Goal: Information Seeking & Learning: Learn about a topic

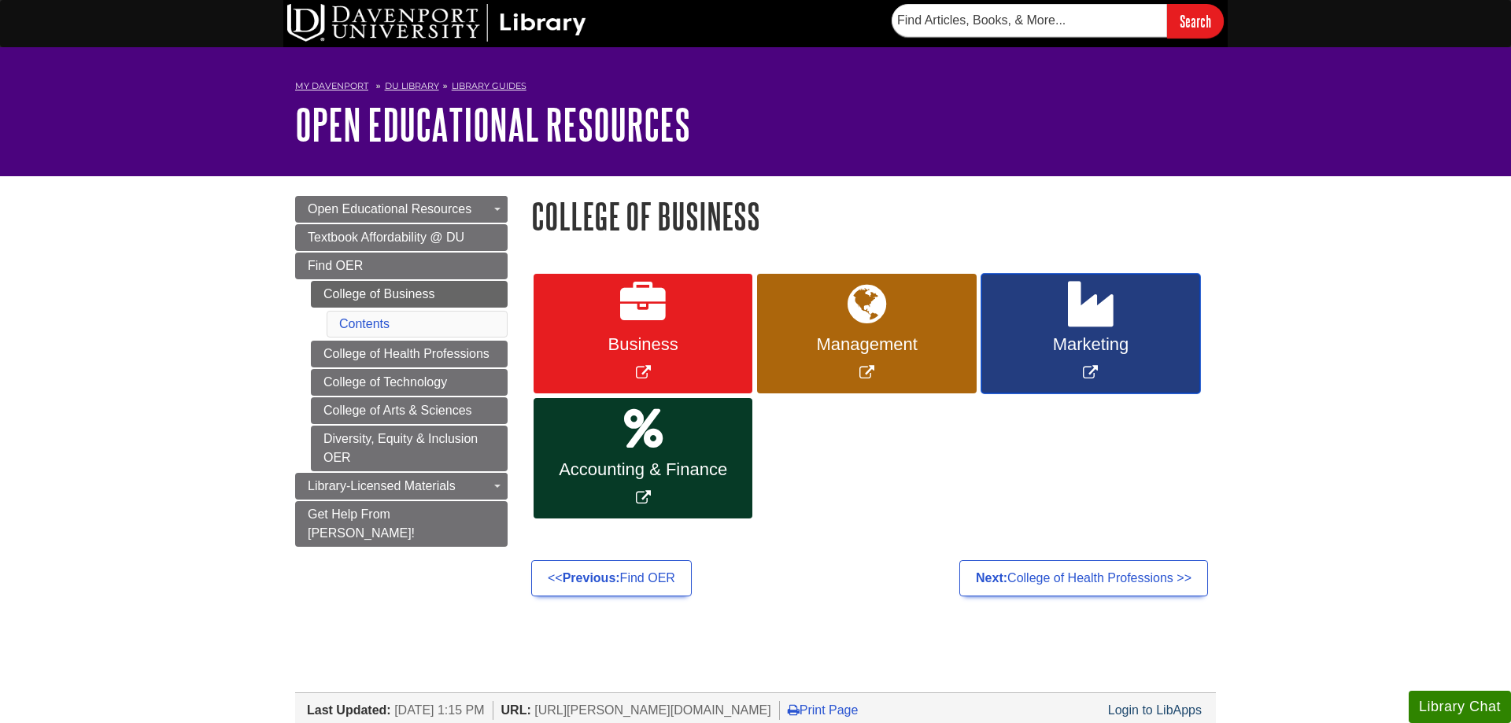
click at [1079, 316] on icon "Link opens in new window" at bounding box center [1091, 305] width 46 height 46
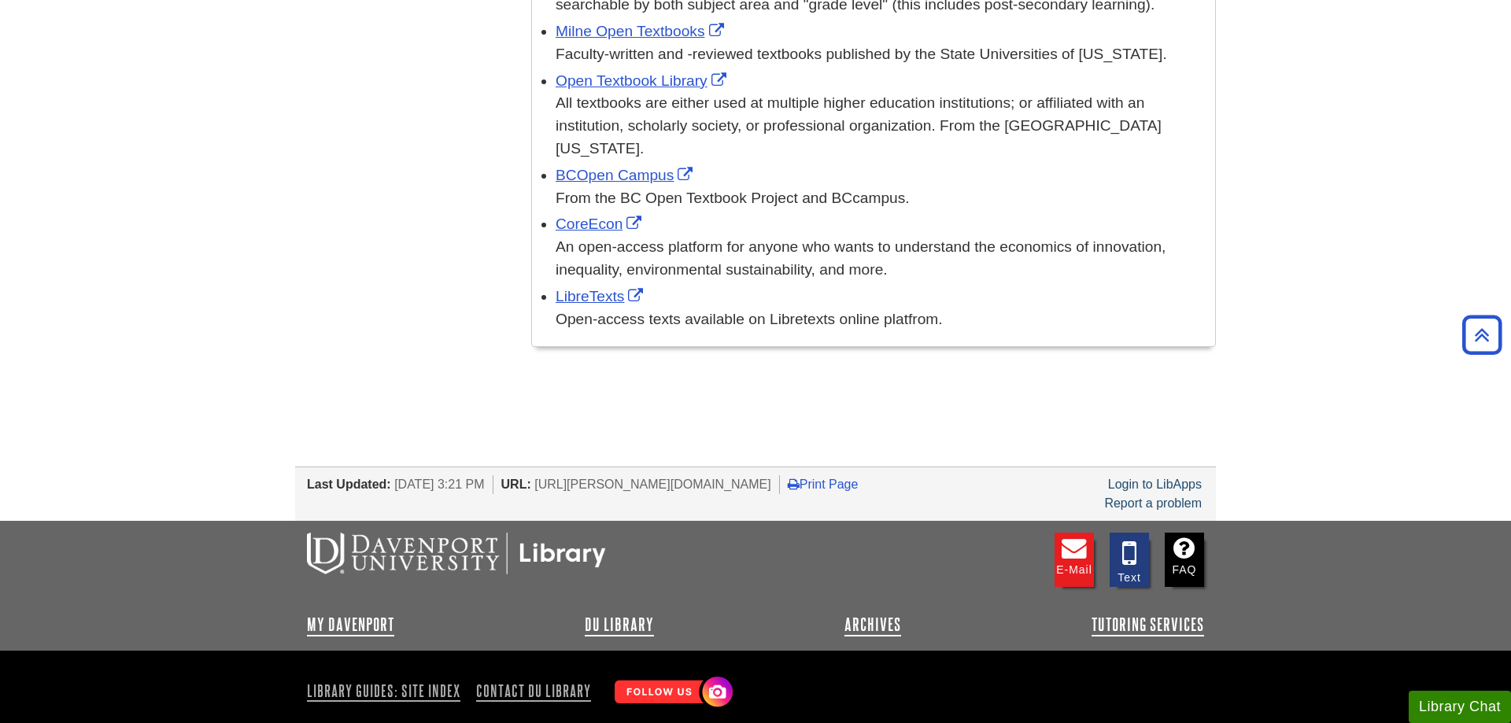
scroll to position [1335, 0]
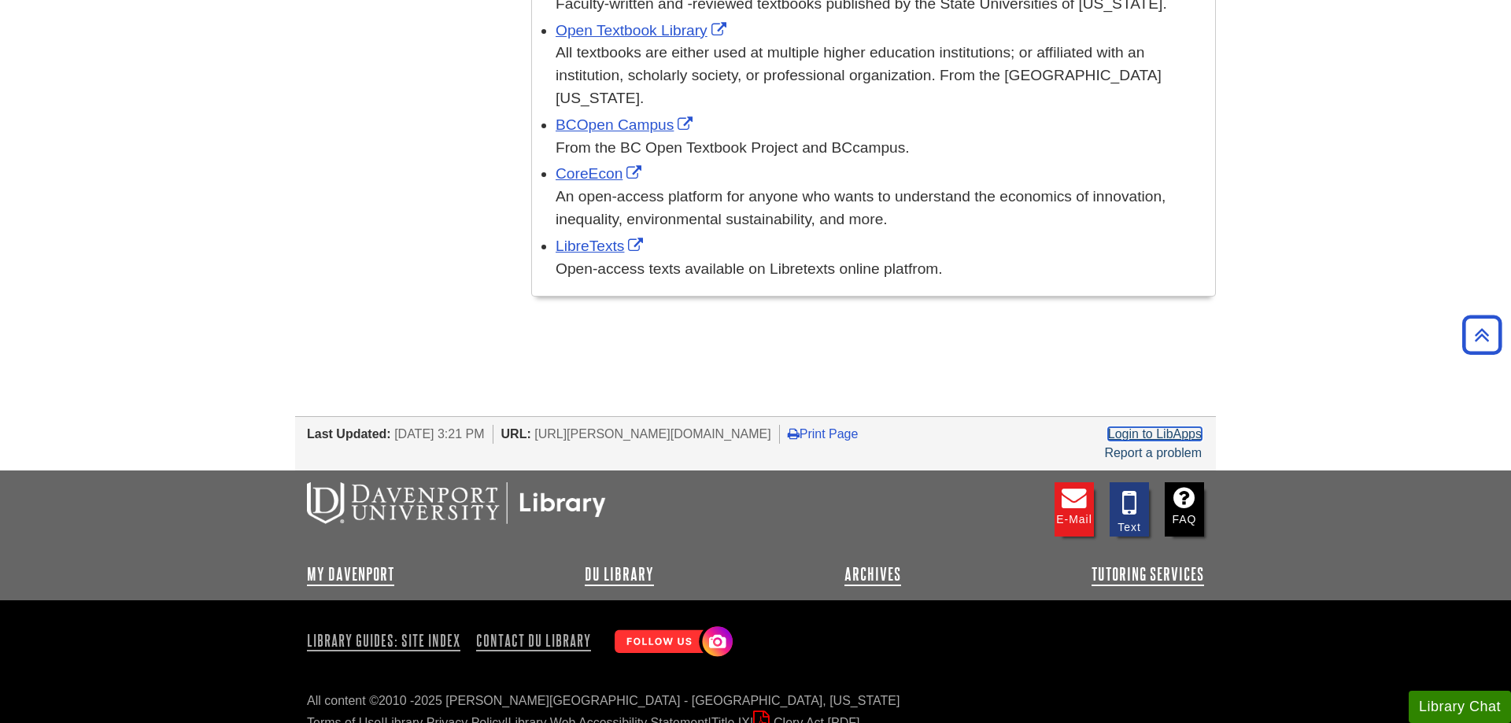
click at [1189, 427] on link "Login to LibApps" at bounding box center [1155, 433] width 94 height 13
